Goal: Navigation & Orientation: Find specific page/section

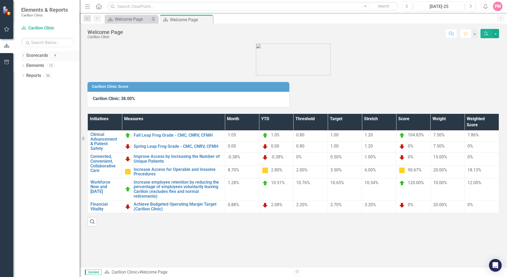
click at [24, 56] on icon "Dropdown" at bounding box center [23, 56] width 4 height 3
click at [28, 66] on icon "Dropdown" at bounding box center [26, 65] width 4 height 3
click at [35, 74] on link "Department of Medicine" at bounding box center [56, 76] width 45 height 6
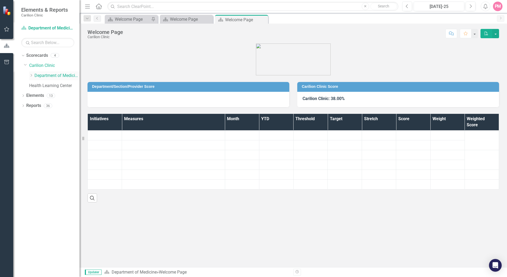
click at [32, 75] on icon "Dropdown" at bounding box center [31, 75] width 4 height 3
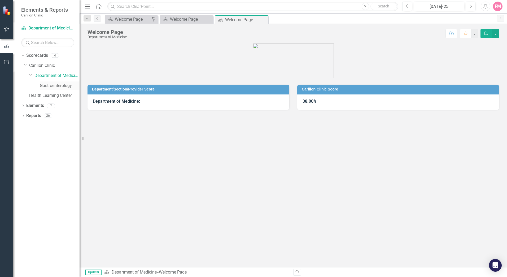
click at [45, 85] on link "Gastroenterology" at bounding box center [60, 86] width 40 height 6
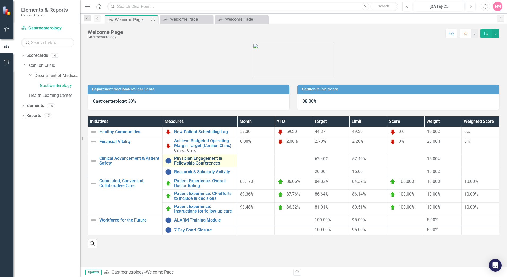
click at [198, 162] on link "Physician Engagement in Fellowship Conferences" at bounding box center [204, 160] width 60 height 9
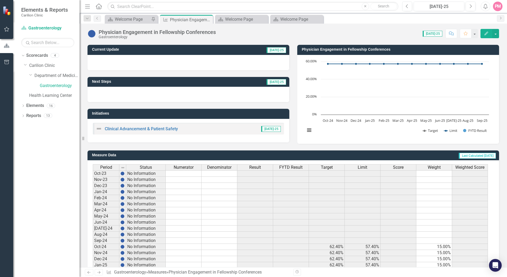
scroll to position [94, 0]
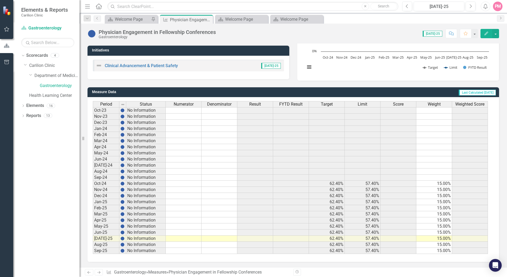
click at [93, 187] on div "Period Status Numerator Denominator Result FYTD Result Target Limit Score Weigh…" at bounding box center [93, 177] width 0 height 153
click at [143, 21] on div "Welcome Page" at bounding box center [132, 19] width 35 height 7
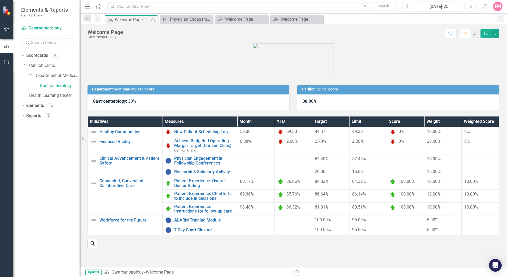
click at [475, 34] on button "button" at bounding box center [474, 33] width 7 height 9
click at [410, 40] on div "Welcome Page Gastroenterology Score: N/A [DATE]-25 Completed Comment Favorite P…" at bounding box center [292, 145] width 427 height 243
click at [34, 29] on link "Scorecard Gastroenterology" at bounding box center [47, 28] width 53 height 6
click at [188, 231] on link "7 Day Chart Closure" at bounding box center [204, 229] width 60 height 5
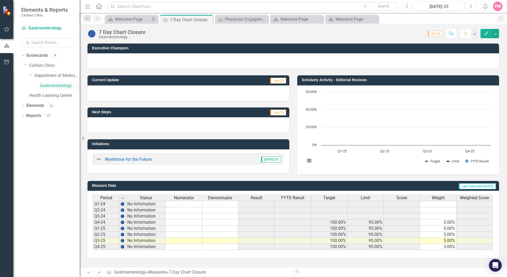
click at [48, 85] on link "Gastroenterology" at bounding box center [60, 86] width 40 height 6
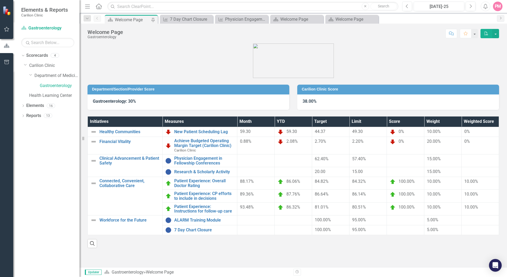
click at [89, 6] on icon "Menu" at bounding box center [87, 6] width 7 height 6
